Goal: Transaction & Acquisition: Purchase product/service

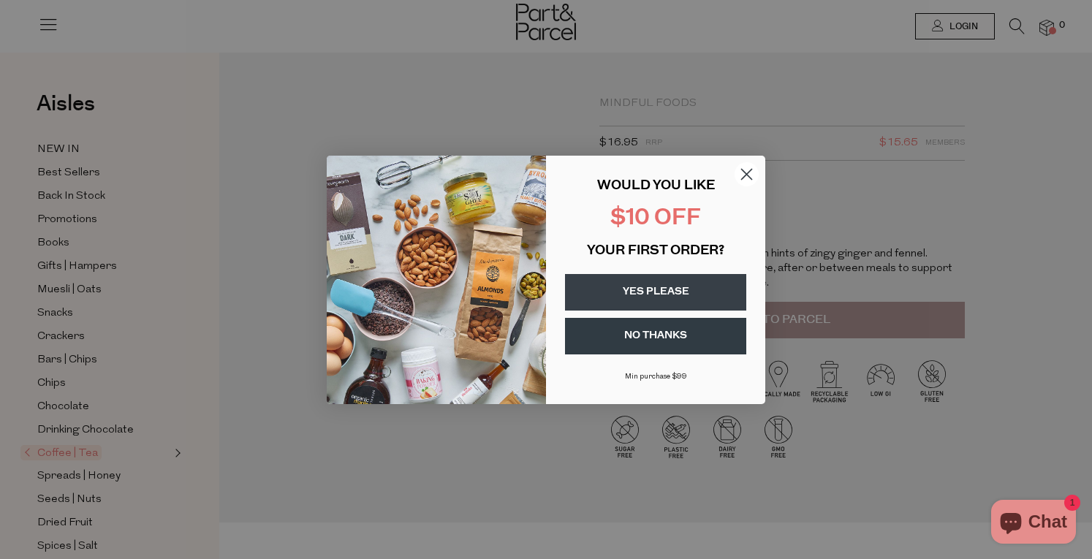
click at [746, 168] on circle "Close dialog" at bounding box center [747, 174] width 24 height 24
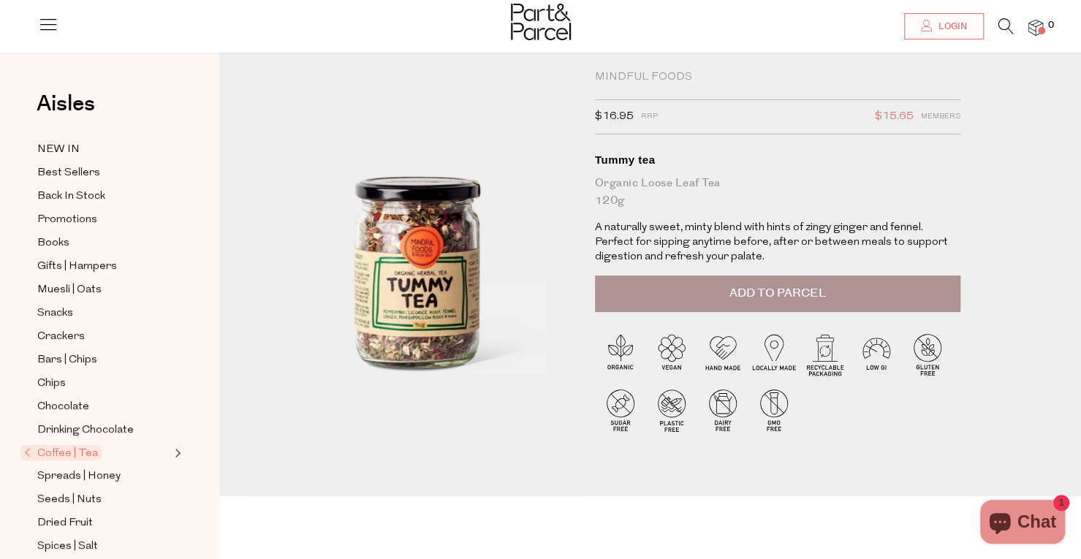
scroll to position [37, 0]
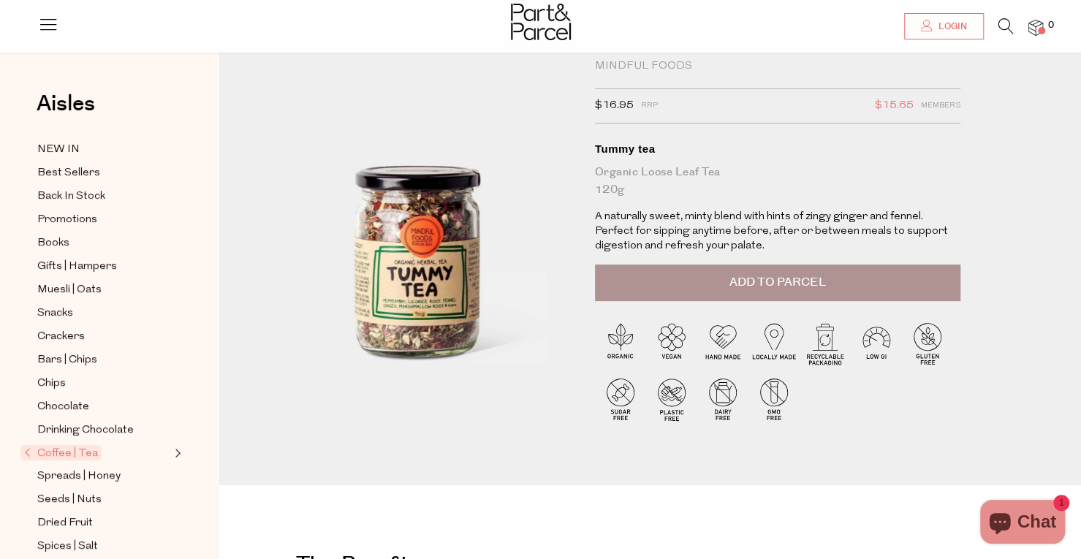
click at [834, 287] on button "Add to Parcel" at bounding box center [778, 283] width 366 height 37
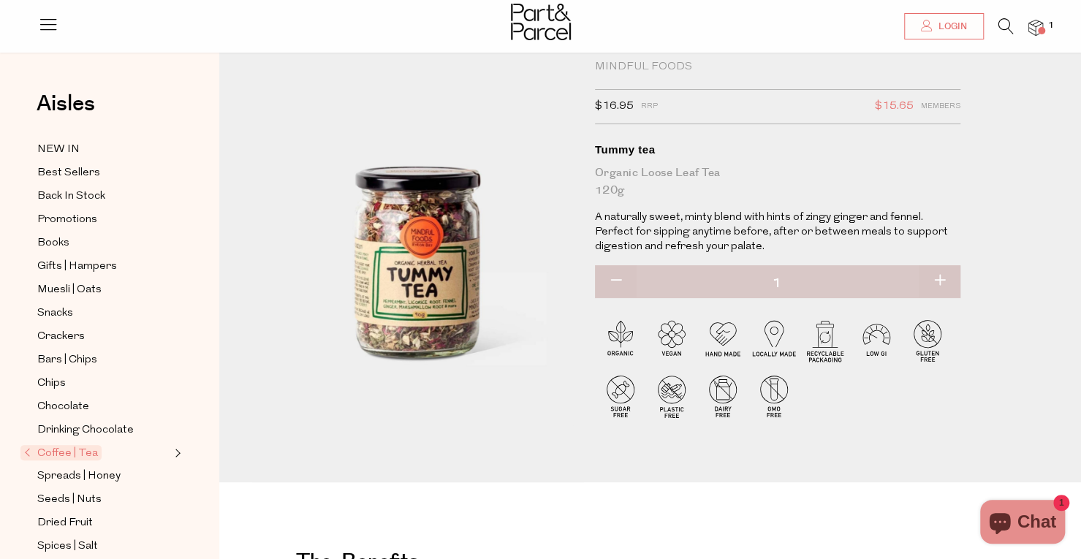
scroll to position [1786, 0]
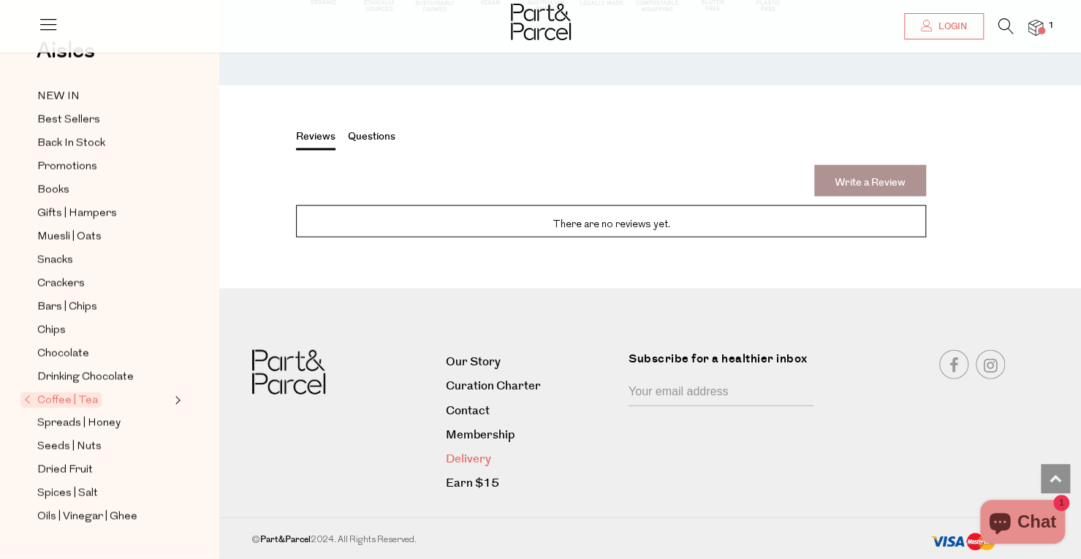
click at [465, 461] on link "Delivery" at bounding box center [532, 460] width 172 height 20
